Goal: Communication & Community: Answer question/provide support

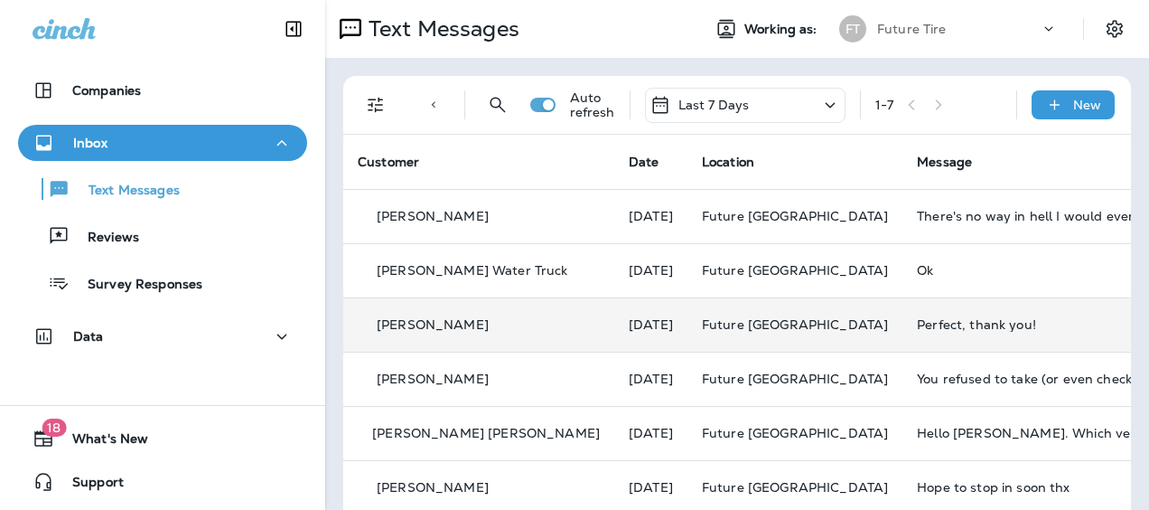
click at [917, 317] on div "Perfect, thank you!" at bounding box center [1038, 324] width 242 height 14
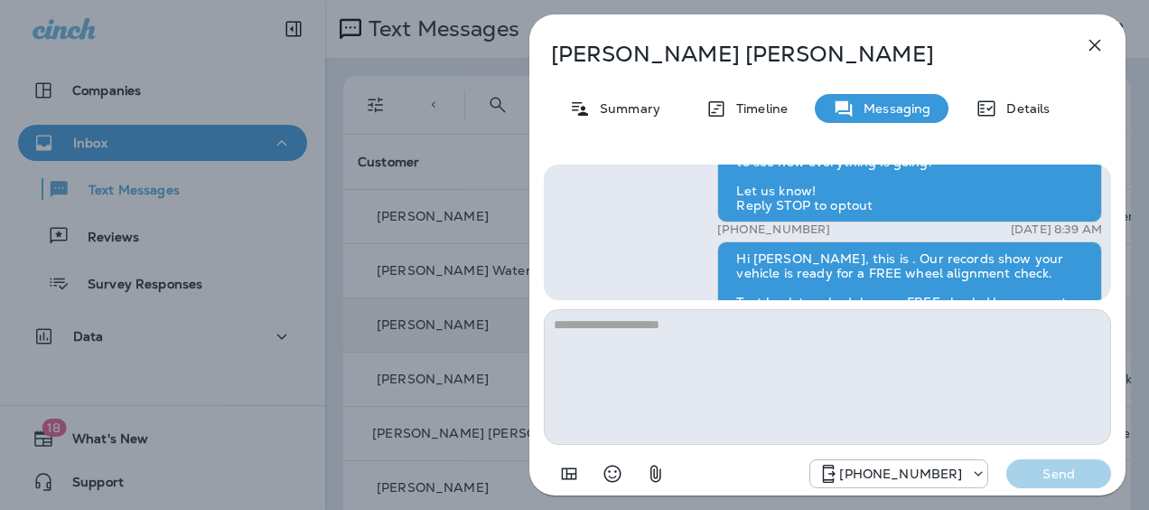
scroll to position [-631, 0]
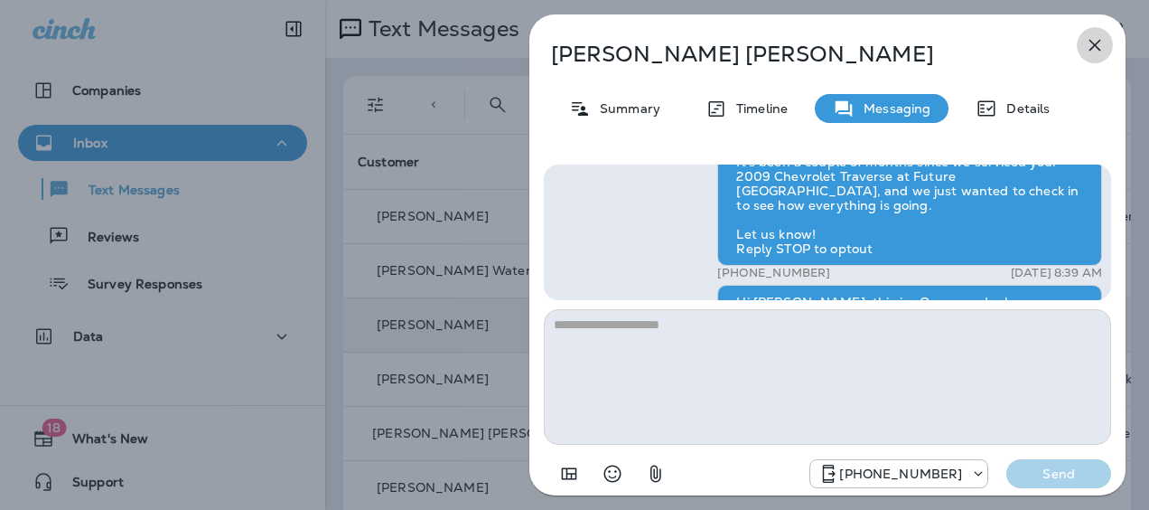
click at [1099, 38] on icon "button" at bounding box center [1095, 45] width 22 height 22
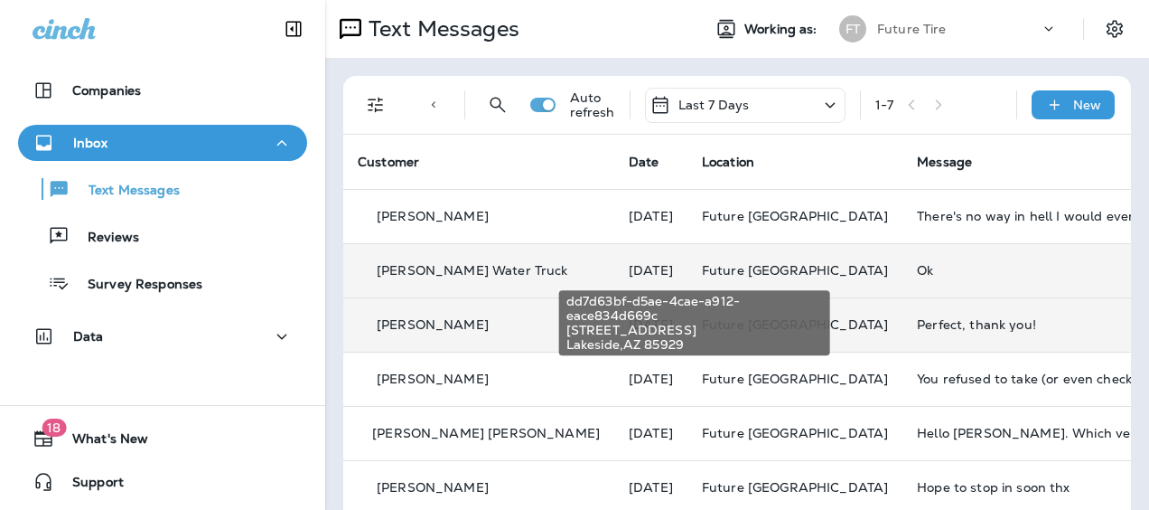
click at [726, 275] on span "Future [GEOGRAPHIC_DATA]" at bounding box center [795, 270] width 186 height 16
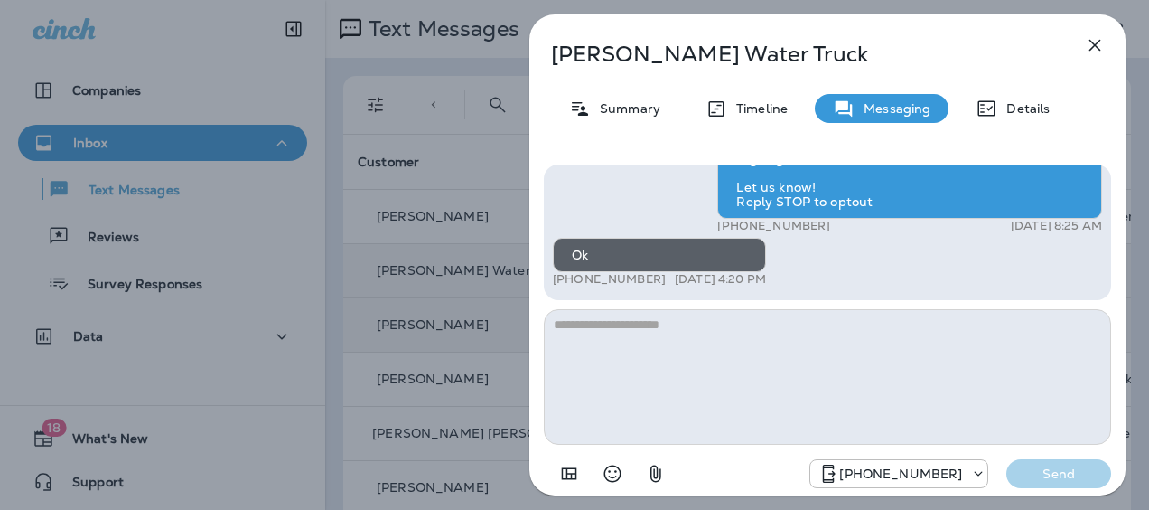
scroll to position [-242, 0]
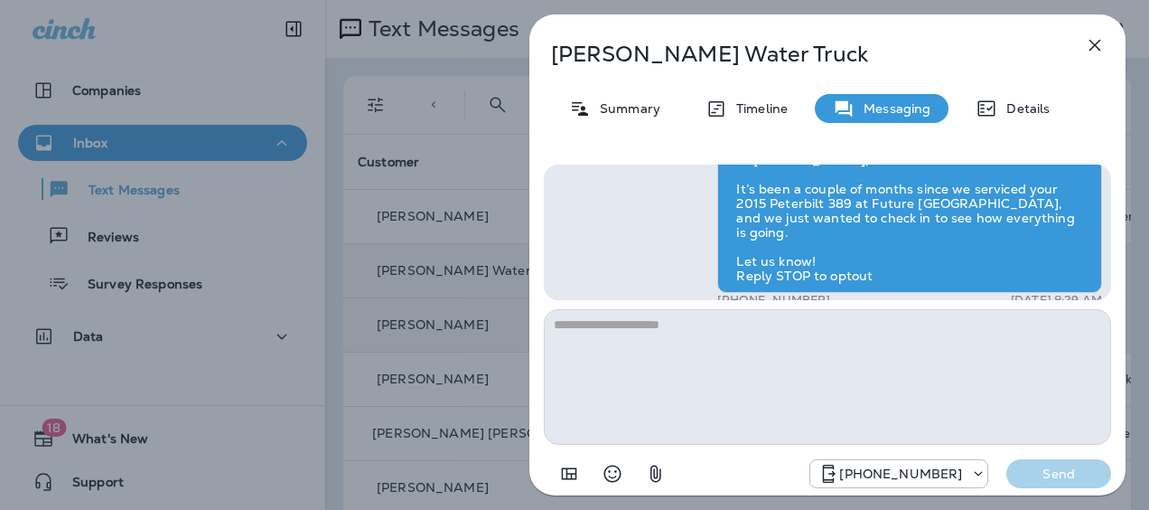
click at [1091, 50] on icon "button" at bounding box center [1095, 45] width 22 height 22
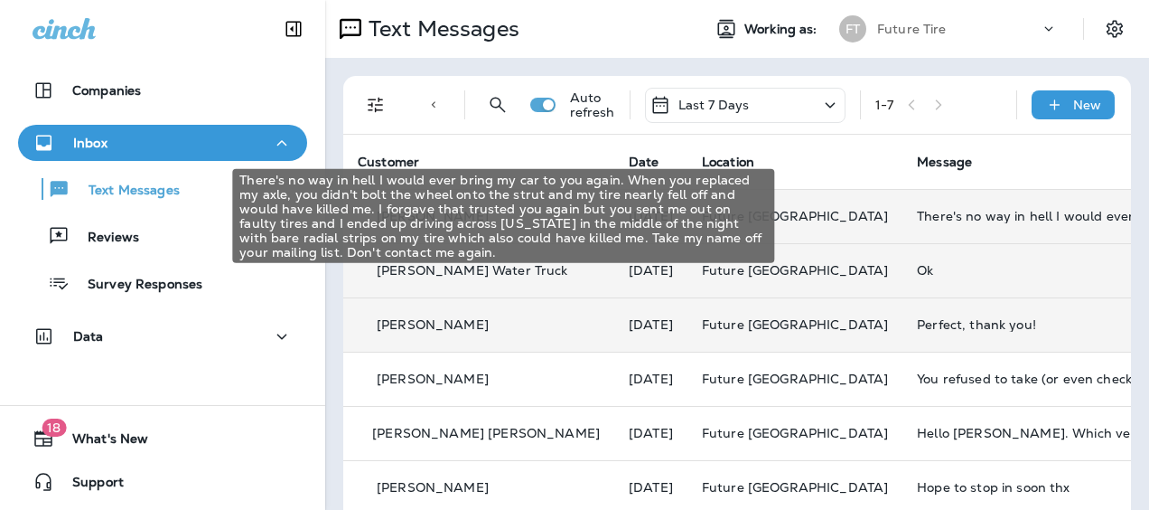
click at [917, 214] on div "There's no way in hell I would ever bring my car to you again. When you replace…" at bounding box center [1038, 216] width 242 height 14
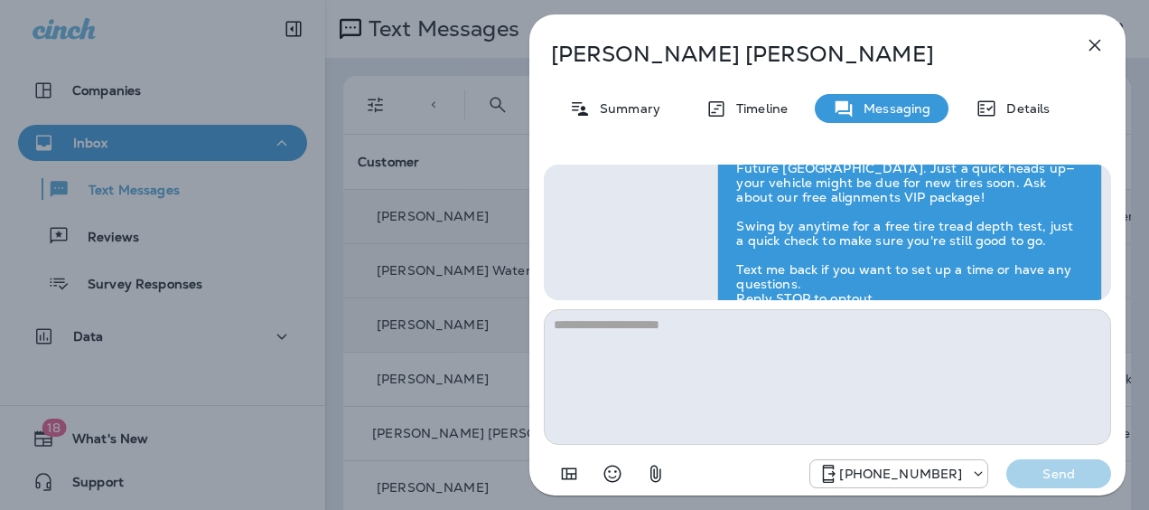
scroll to position [-555, 0]
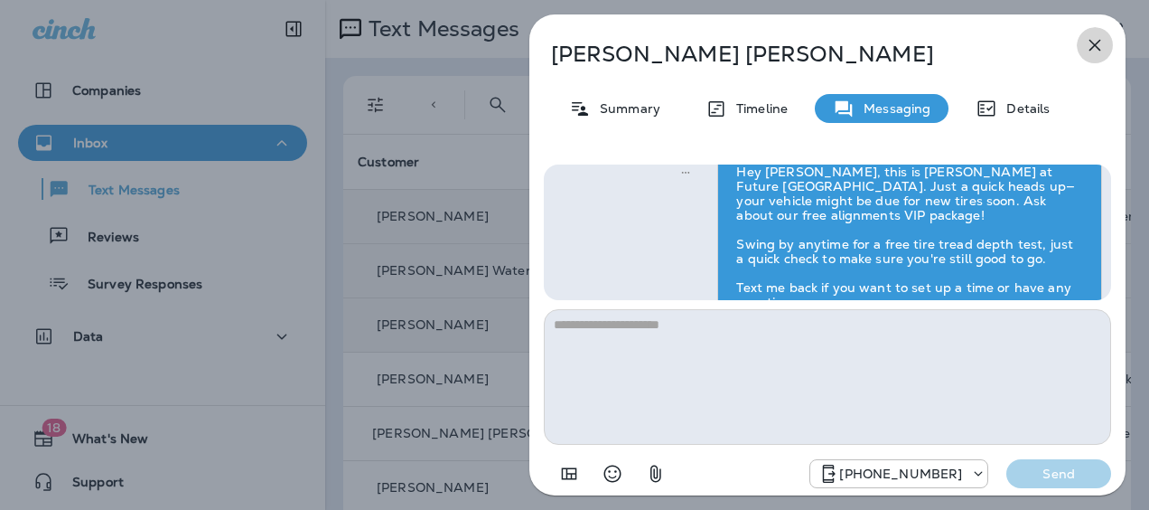
click at [1097, 34] on icon "button" at bounding box center [1095, 45] width 22 height 22
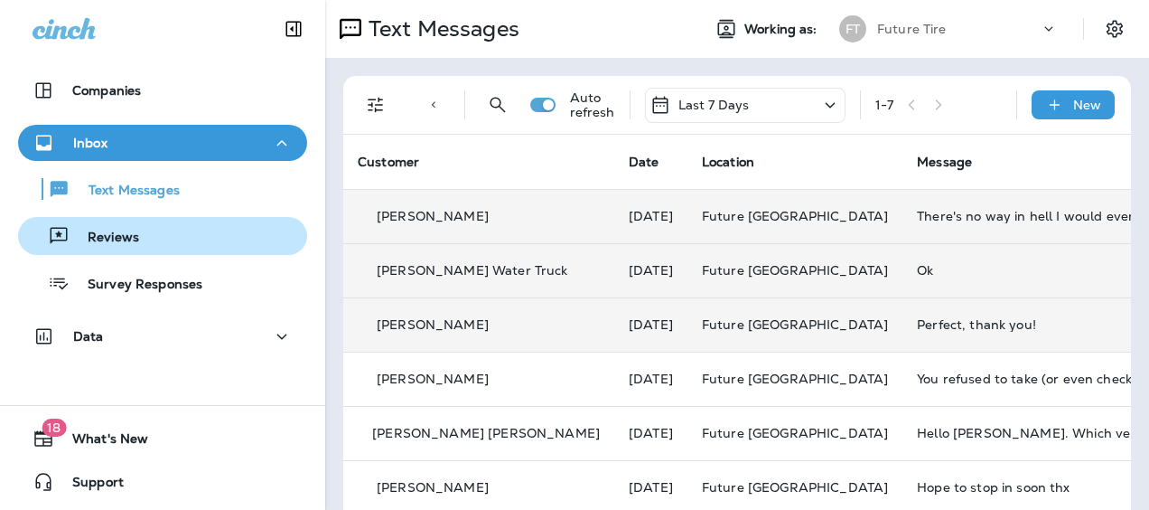
click at [135, 237] on p "Reviews" at bounding box center [105, 237] width 70 height 17
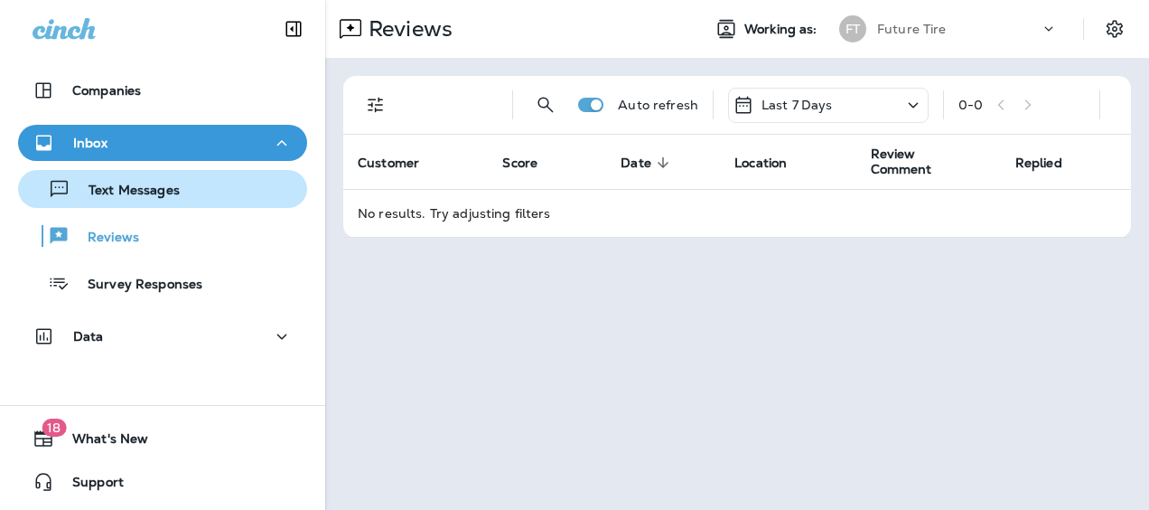
click at [136, 182] on p "Text Messages" at bounding box center [124, 190] width 109 height 17
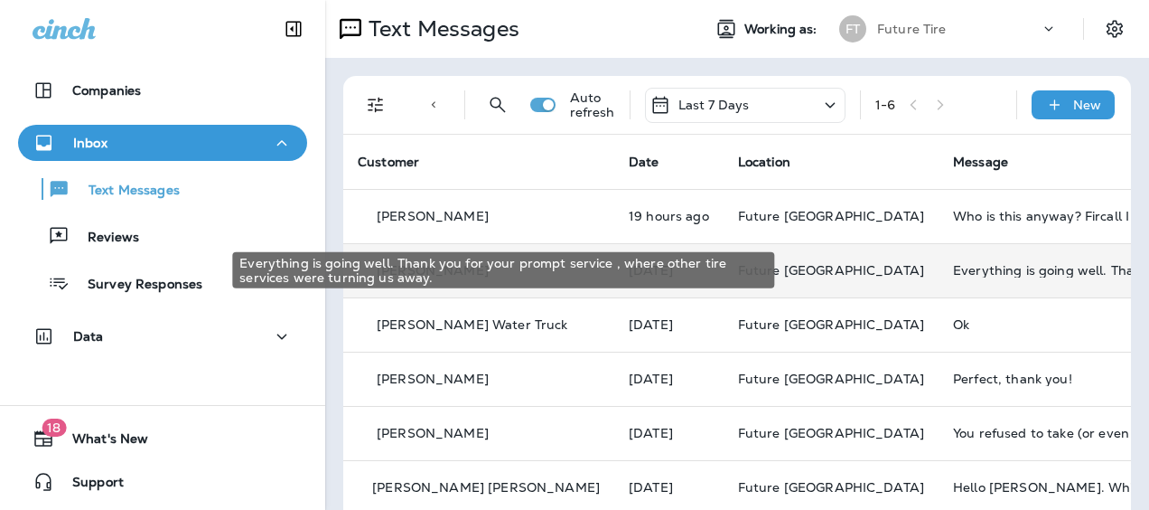
click at [953, 267] on div "Everything is going well. Thank you for your prompt service , where other tire …" at bounding box center [1074, 270] width 242 height 14
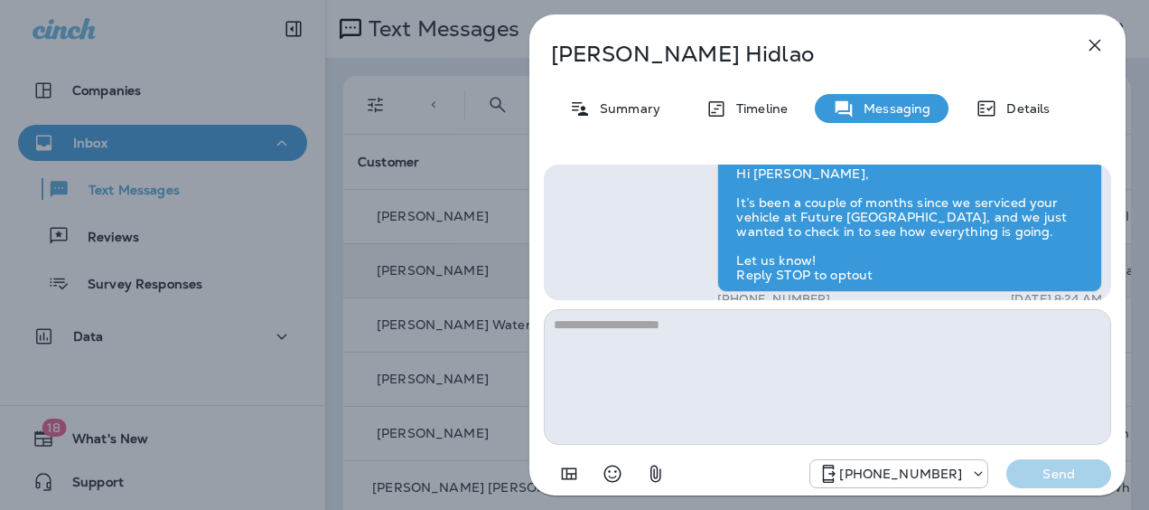
scroll to position [-170, 0]
click at [143, 193] on div "[PERSON_NAME] Summary Timeline Messaging Details Hi [PERSON_NAME], It’s been a …" at bounding box center [574, 255] width 1149 height 510
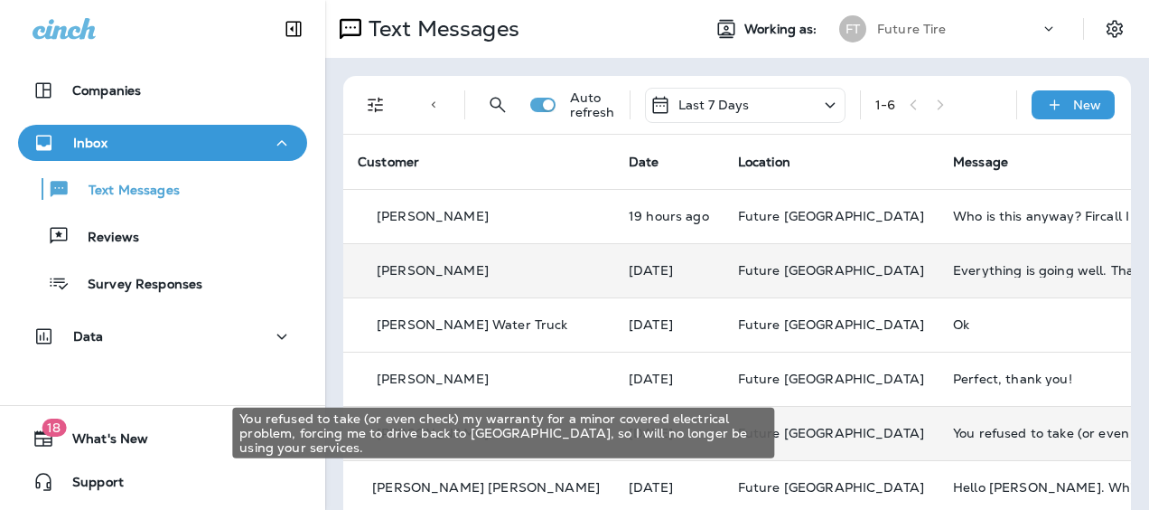
click at [953, 435] on div "You refused to take (or even check) my warranty for a minor covered electrical …" at bounding box center [1074, 432] width 242 height 14
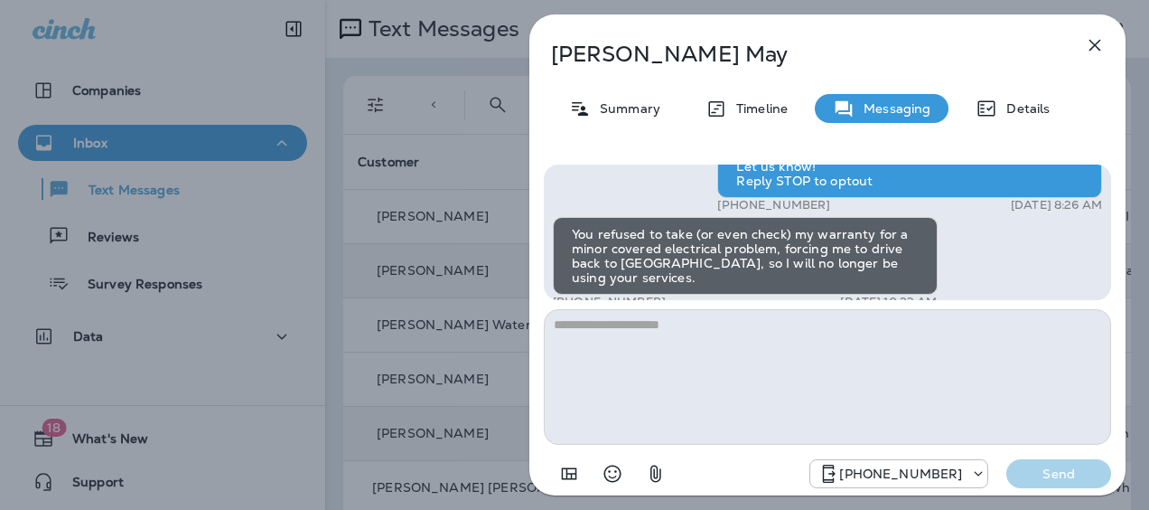
scroll to position [-199, 0]
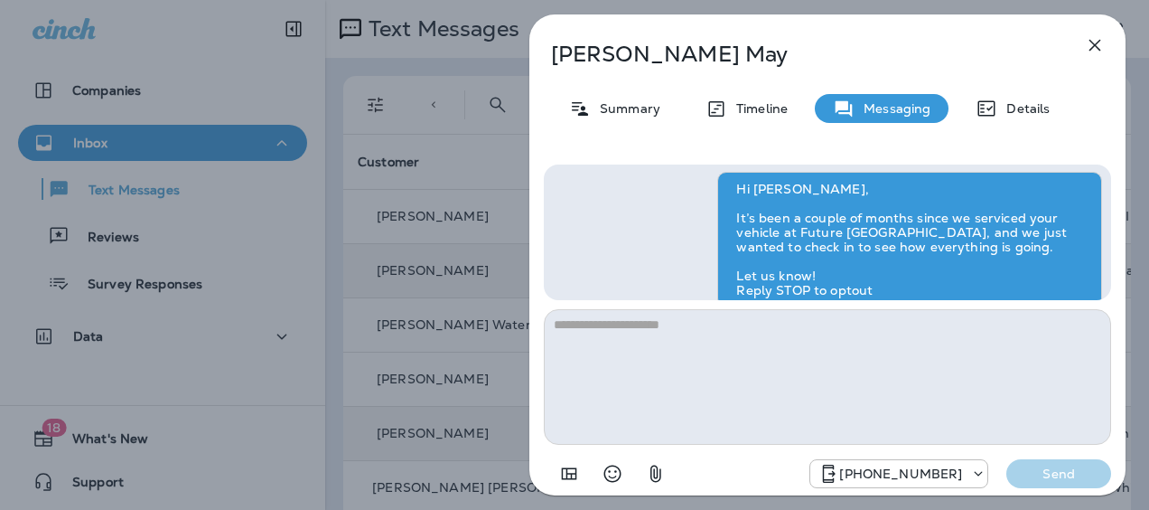
click at [455, 155] on div "[PERSON_NAME] Summary Timeline Messaging Details Hi [PERSON_NAME], It’s been a …" at bounding box center [574, 255] width 1149 height 510
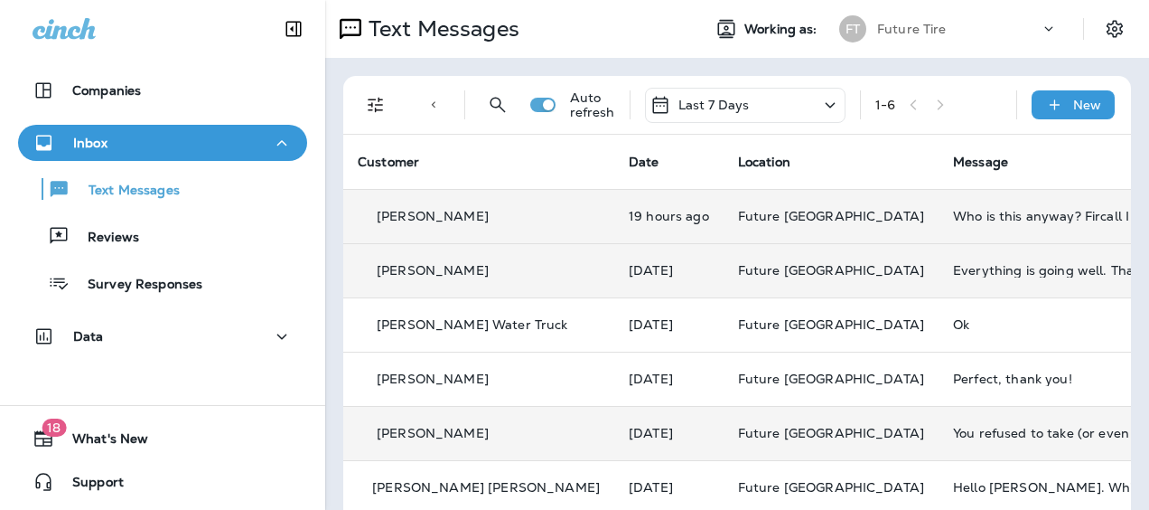
click at [467, 215] on div "[PERSON_NAME]" at bounding box center [479, 216] width 242 height 19
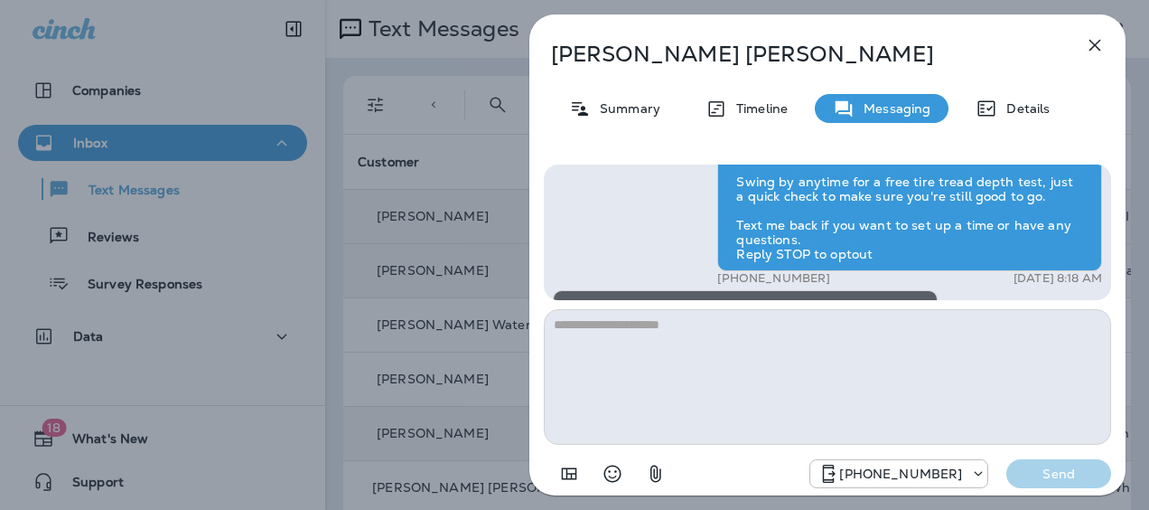
scroll to position [-555, 0]
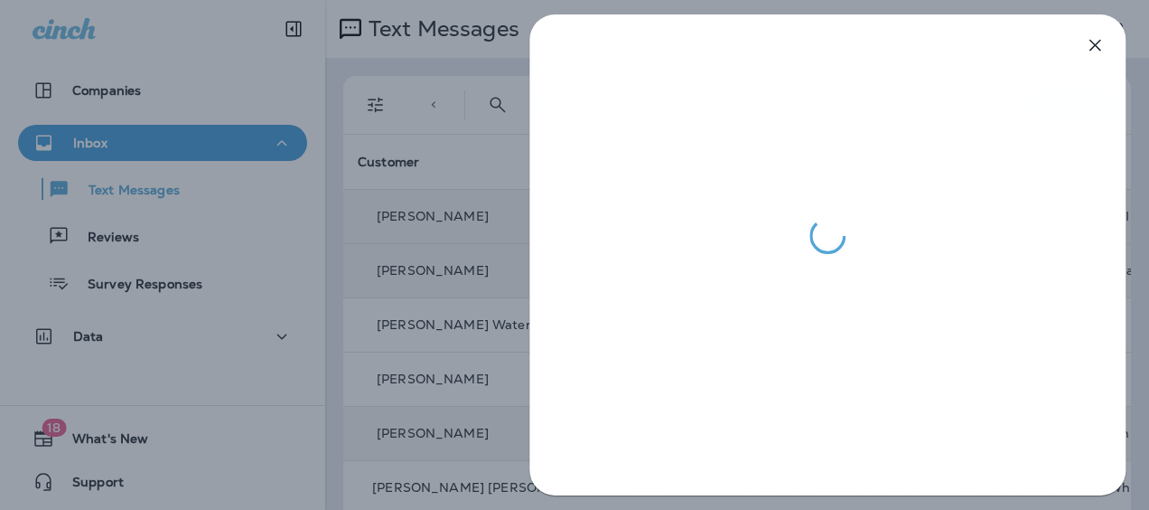
click at [174, 110] on div at bounding box center [574, 255] width 1149 height 510
